Goal: Navigation & Orientation: Find specific page/section

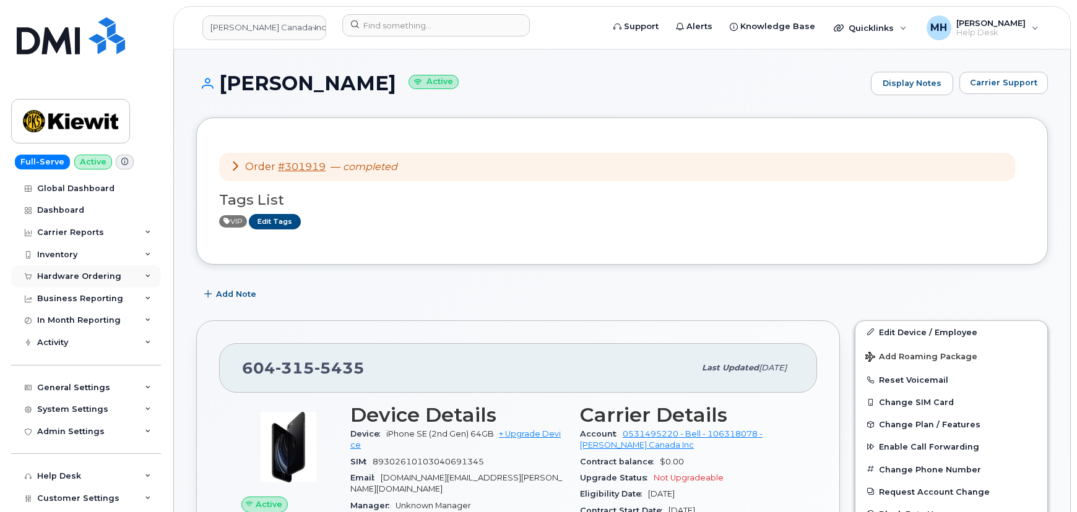
click at [83, 275] on div "Hardware Ordering" at bounding box center [79, 277] width 84 height 10
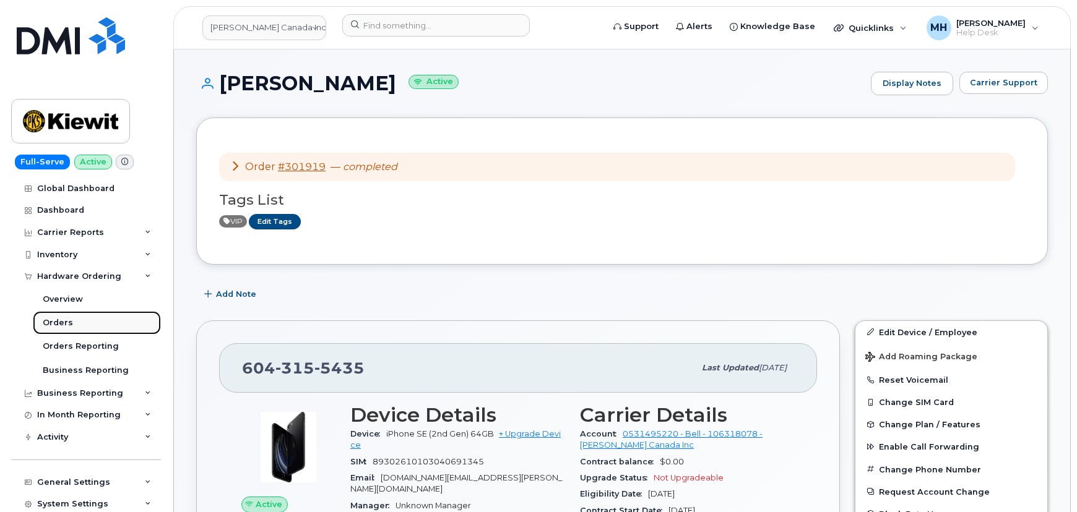
click at [77, 318] on link "Orders" at bounding box center [97, 323] width 128 height 24
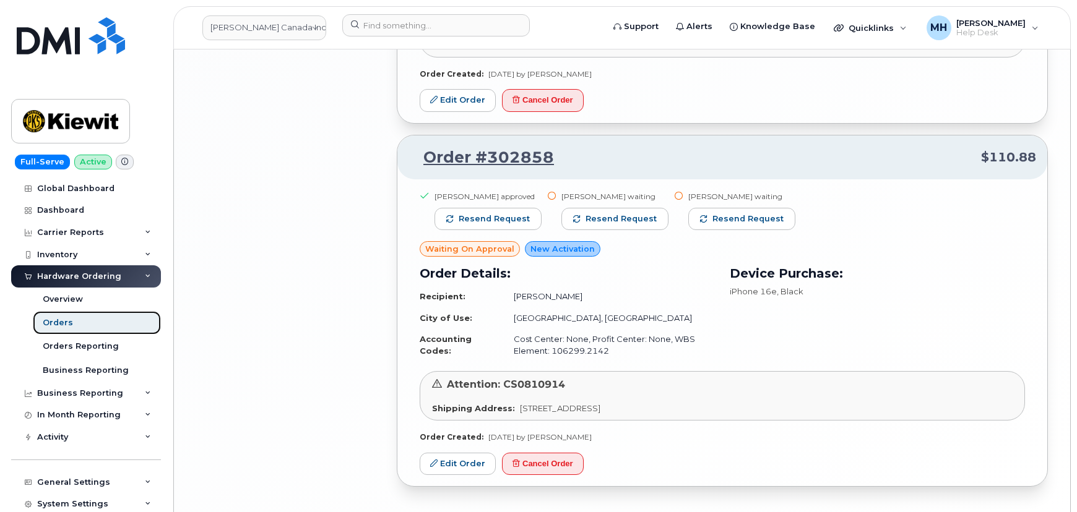
scroll to position [2074, 0]
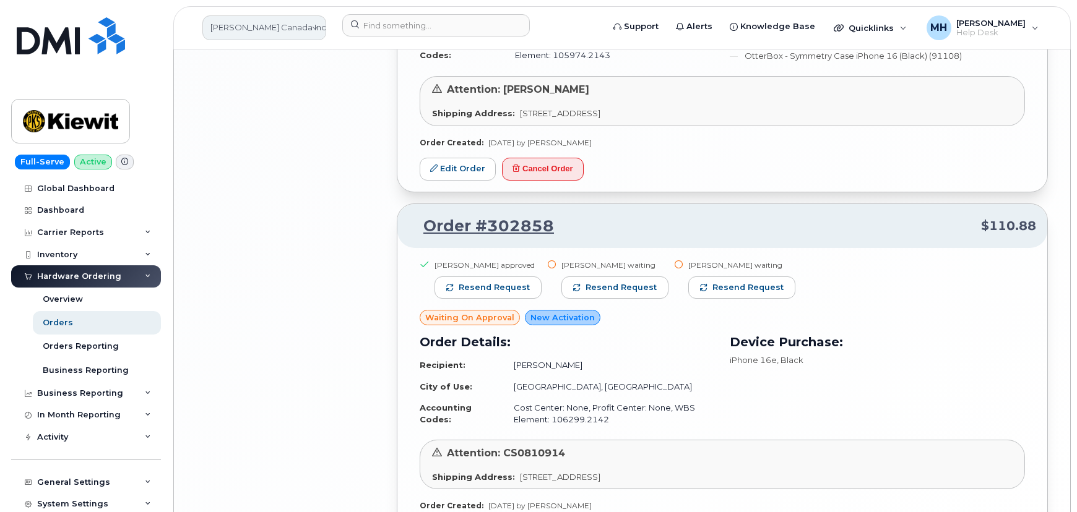
click at [272, 30] on link "[PERSON_NAME] Canada Inc" at bounding box center [264, 27] width 124 height 25
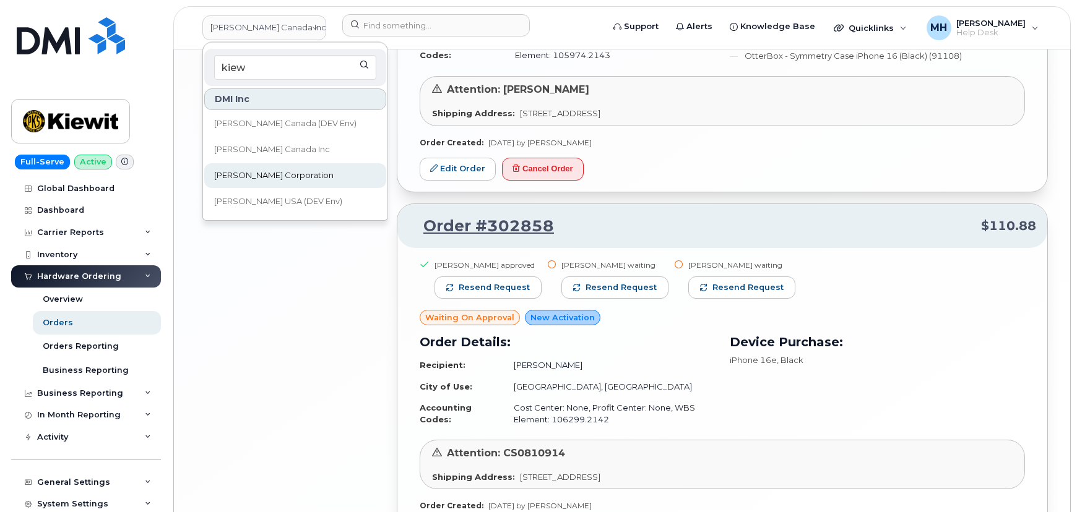
type input "kiew"
click at [266, 170] on span "[PERSON_NAME] Corporation" at bounding box center [273, 176] width 119 height 12
